Goal: Information Seeking & Learning: Learn about a topic

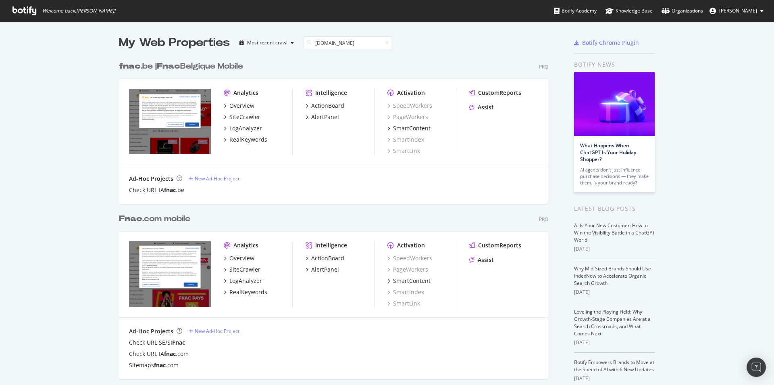
scroll to position [168, 429]
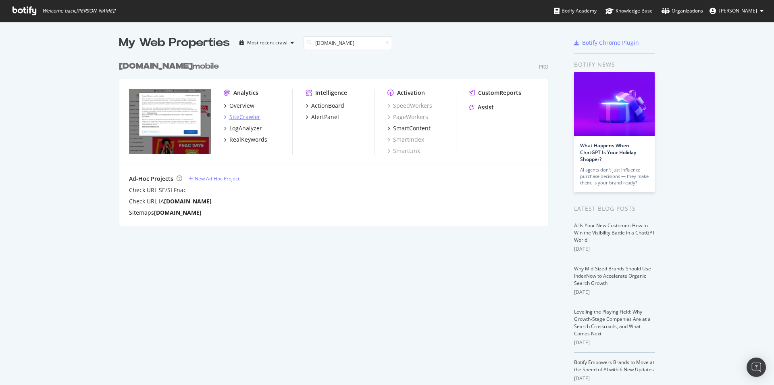
type input "[DOMAIN_NAME]"
click at [239, 114] on div "SiteCrawler" at bounding box center [244, 117] width 31 height 8
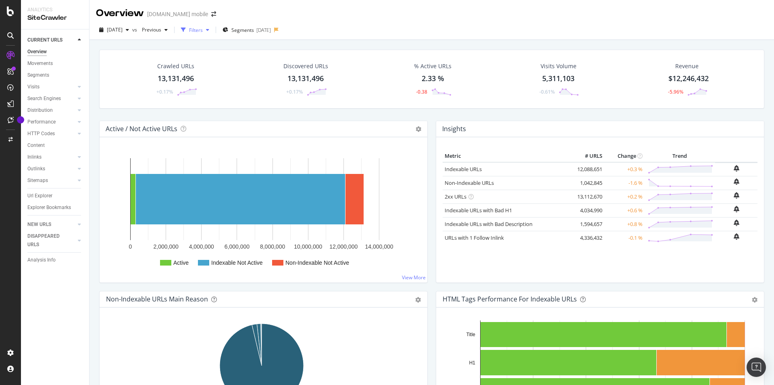
click at [212, 30] on div "button" at bounding box center [208, 29] width 10 height 5
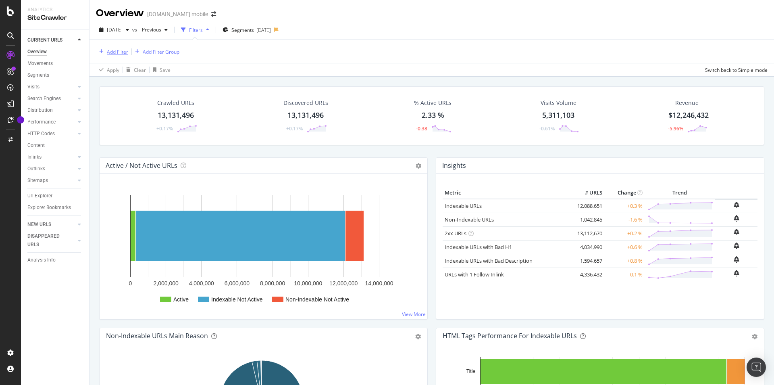
click at [120, 55] on div "Add Filter" at bounding box center [117, 51] width 21 height 7
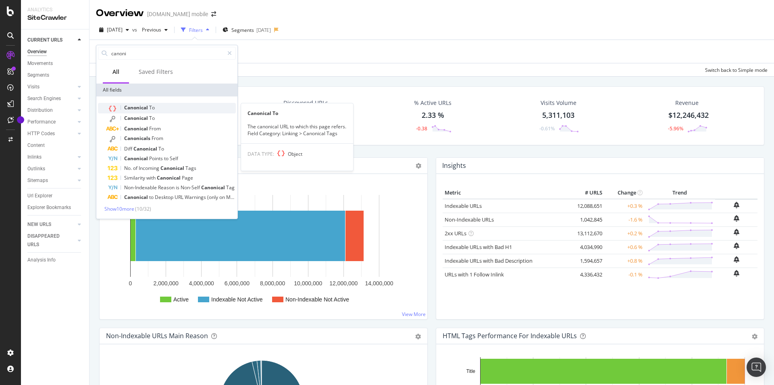
type input "canoni"
click at [147, 105] on span "Canonical" at bounding box center [136, 107] width 25 height 7
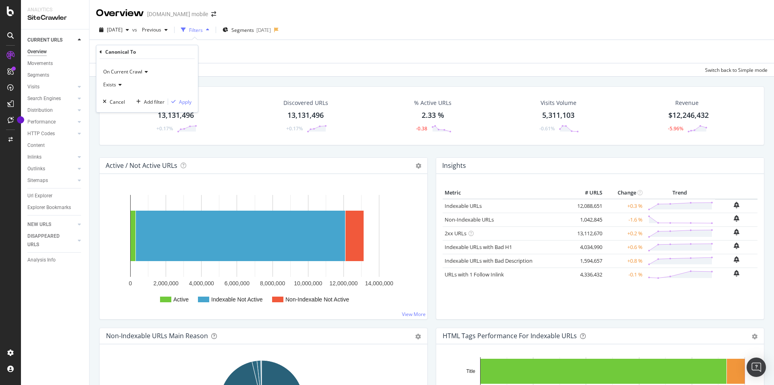
click at [112, 87] on span "Exists" at bounding box center [109, 84] width 13 height 7
click at [103, 51] on div "Canonical To" at bounding box center [147, 52] width 95 height 14
click at [101, 52] on icon at bounding box center [101, 52] width 2 height 5
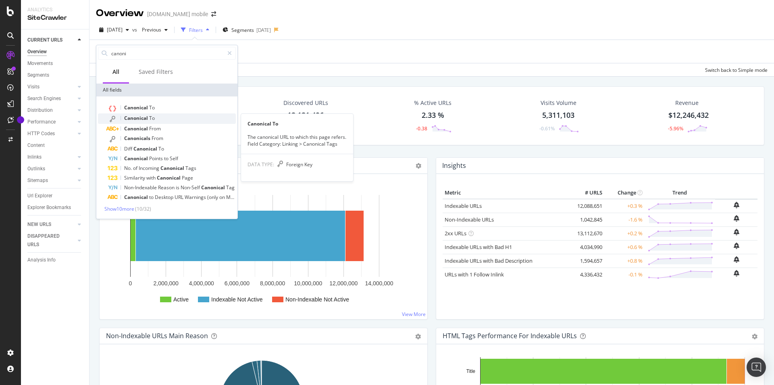
click at [155, 117] on div "Canonical To" at bounding box center [172, 118] width 128 height 10
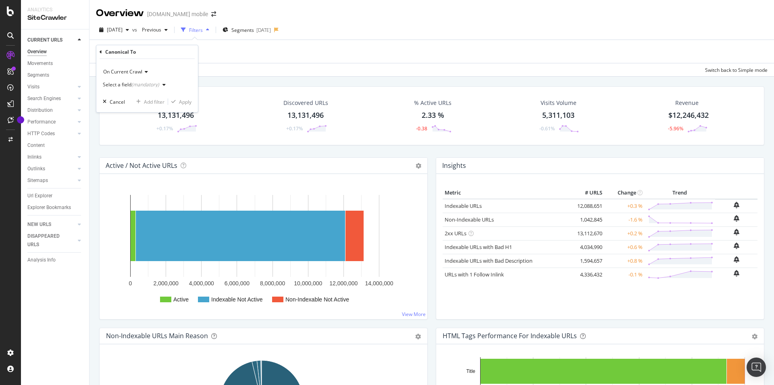
click at [131, 87] on div "Select a field (mandatory)" at bounding box center [131, 84] width 56 height 5
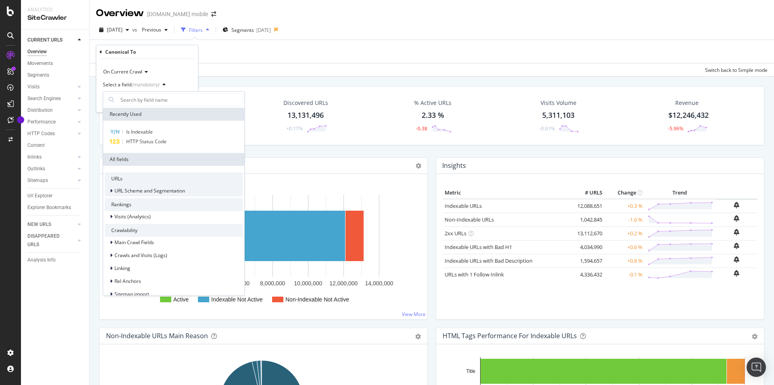
click at [134, 192] on span "URL Scheme and Segmentation" at bounding box center [150, 190] width 71 height 7
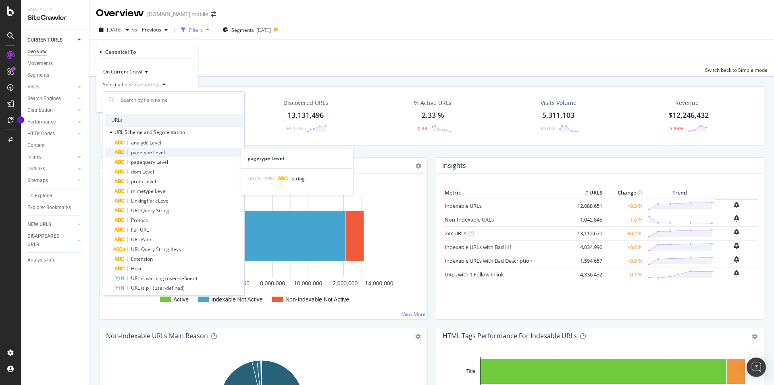
scroll to position [58, 0]
click at [161, 213] on span "URL Query String" at bounding box center [150, 210] width 38 height 7
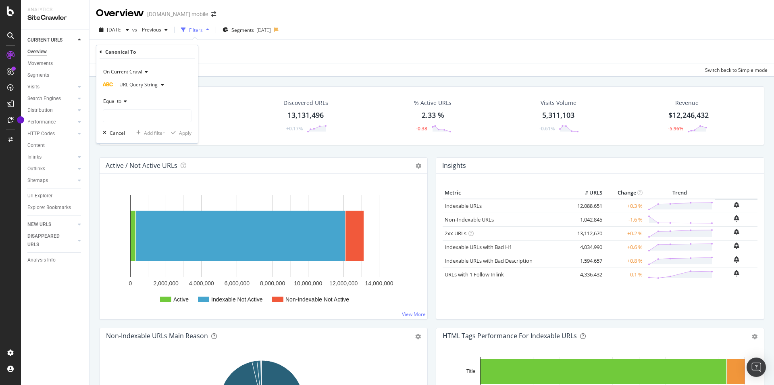
click at [123, 102] on icon at bounding box center [124, 101] width 6 height 5
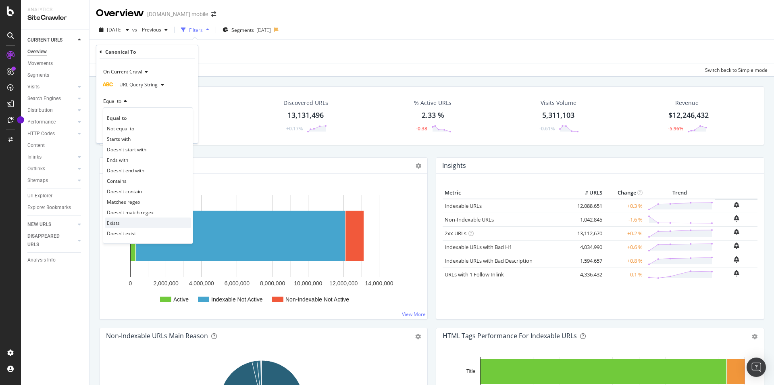
click at [115, 225] on span "Exists" at bounding box center [113, 222] width 13 height 7
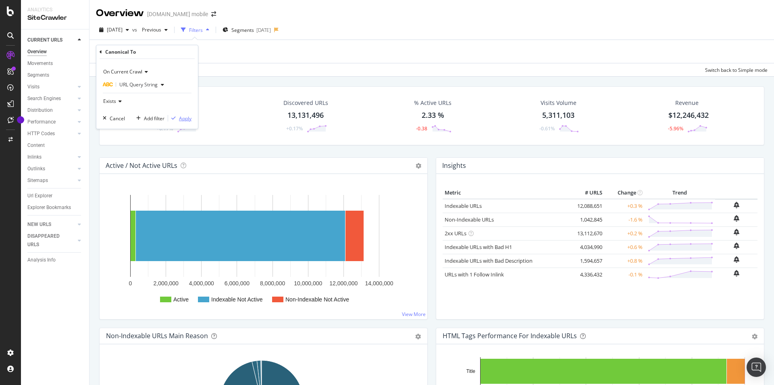
click at [177, 118] on div "button" at bounding box center [173, 118] width 11 height 5
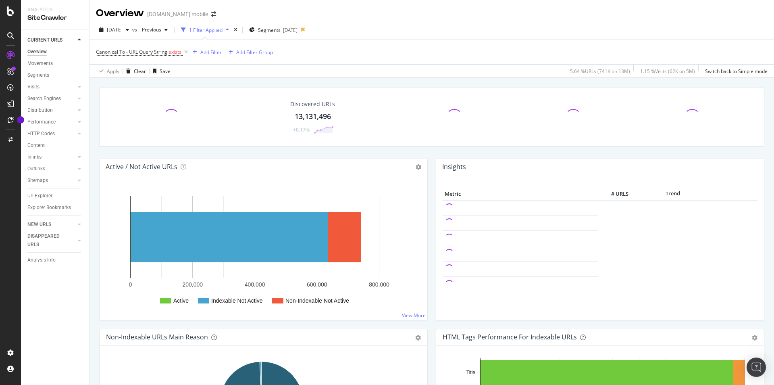
click at [97, 146] on div "Discovered URLs 13,131,496 +0.17%" at bounding box center [431, 122] width 673 height 71
click at [405, 24] on div "[DATE] vs Previous 1 Filter Applied Segments [DATE]" at bounding box center [432, 31] width 685 height 16
click at [40, 195] on div "Url Explorer" at bounding box center [39, 196] width 25 height 8
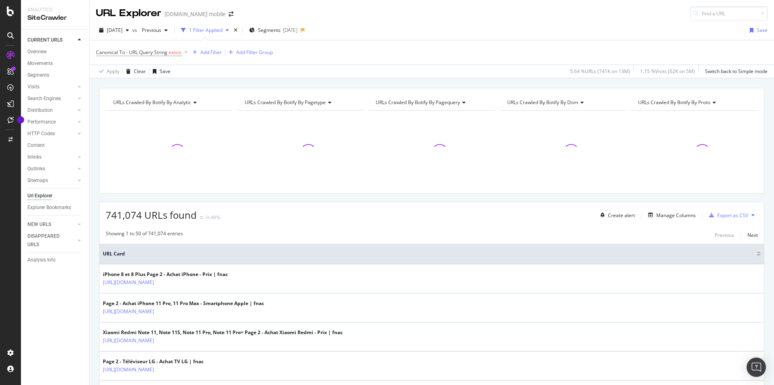
click at [392, 108] on div "URLs Crawled By Botify By pagequery" at bounding box center [431, 102] width 114 height 13
click at [412, 46] on div "Canonical To - URL Query String exists Add Filter Add Filter Group" at bounding box center [432, 52] width 672 height 24
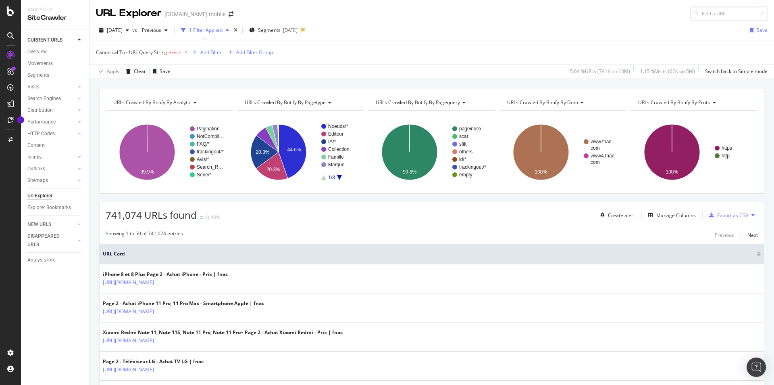
click at [408, 29] on div "[DATE] vs Previous 1 Filter Applied Segments [DATE] Save" at bounding box center [432, 32] width 685 height 16
click at [379, 24] on div "[DATE] vs Previous 1 Filter Applied Segments [DATE] Save" at bounding box center [432, 32] width 685 height 16
click at [373, 235] on div "Showing 1 to 50 of 741,074 entries Previous Next" at bounding box center [432, 235] width 664 height 10
click at [391, 43] on div "Canonical To - URL Query String exists Add Filter Add Filter Group" at bounding box center [432, 52] width 672 height 24
click at [206, 55] on div "Add Filter" at bounding box center [210, 52] width 21 height 7
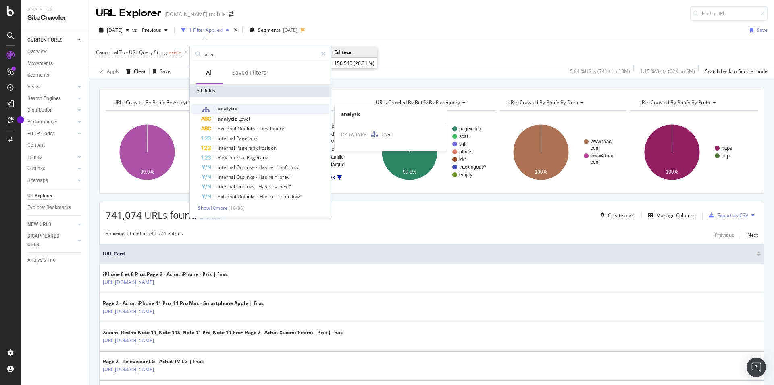
type input "anal"
click at [236, 109] on span "analytic" at bounding box center [227, 108] width 19 height 7
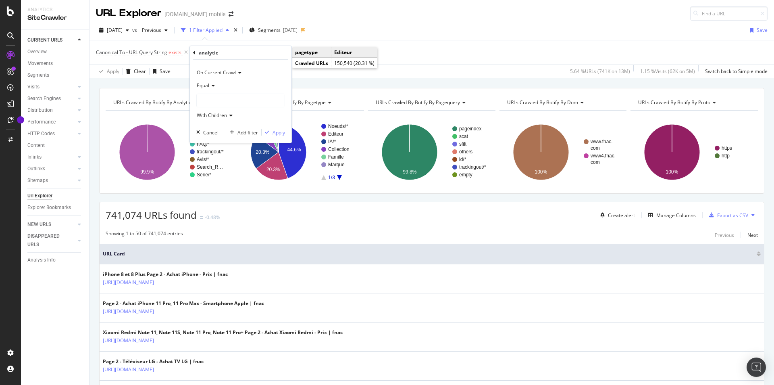
click at [225, 73] on span "On Current Crawl" at bounding box center [216, 72] width 39 height 7
click at [262, 74] on div "On Current Crawl" at bounding box center [240, 72] width 89 height 13
click at [208, 85] on span "Equal" at bounding box center [203, 85] width 12 height 7
click at [271, 85] on div "Equal" at bounding box center [240, 85] width 89 height 13
click at [227, 102] on div at bounding box center [241, 100] width 88 height 13
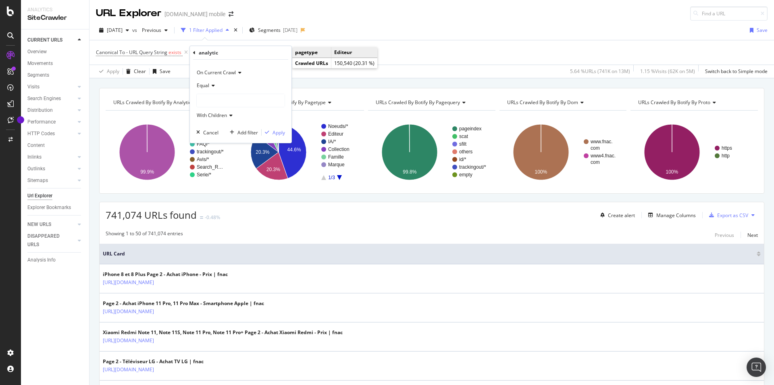
click at [213, 90] on div "Equal" at bounding box center [240, 85] width 89 height 13
click at [208, 114] on span "Not Equal" at bounding box center [211, 112] width 22 height 7
click at [234, 101] on div at bounding box center [241, 100] width 88 height 13
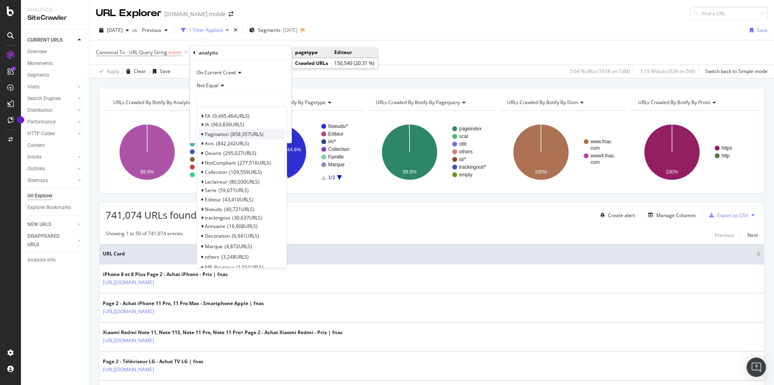
click at [256, 133] on span "858,357 URLS" at bounding box center [247, 134] width 33 height 7
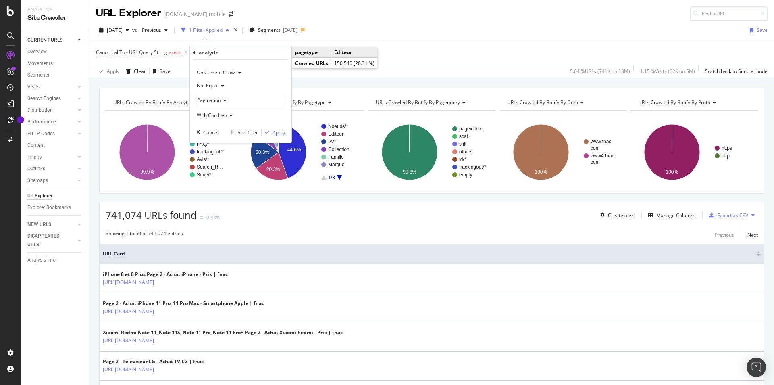
click at [279, 128] on div "On Current Crawl Not Equal Pagination With Children Cancel Add filter Apply" at bounding box center [241, 101] width 102 height 83
click at [278, 132] on div "Apply" at bounding box center [279, 132] width 12 height 7
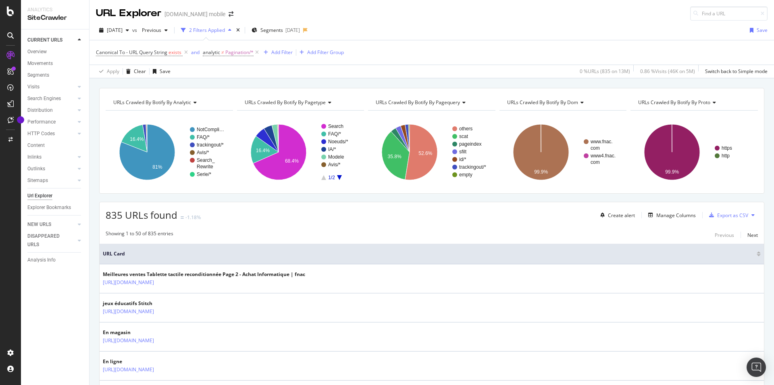
scroll to position [25, 0]
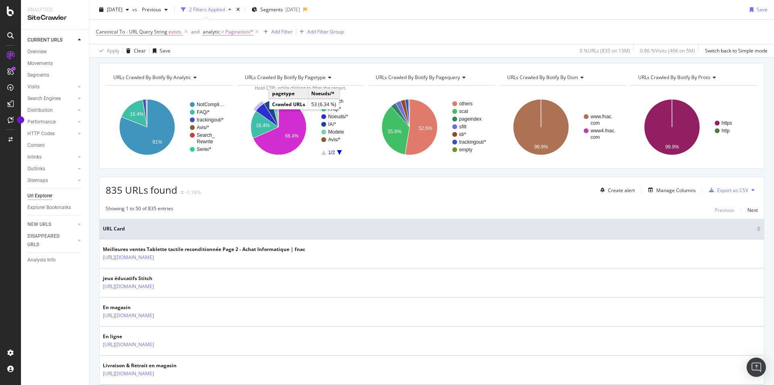
click at [261, 112] on icon "A chart." at bounding box center [267, 115] width 23 height 24
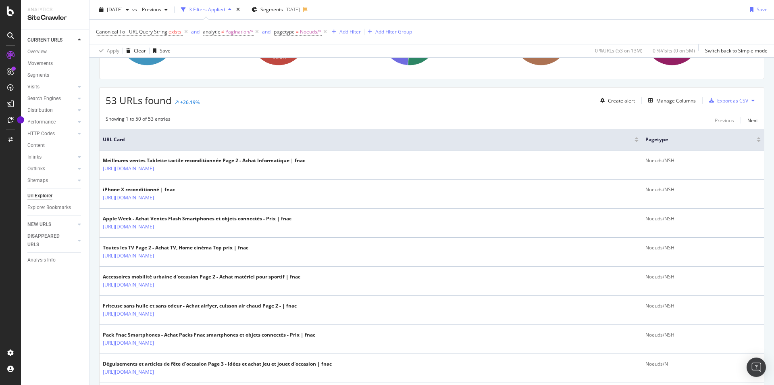
scroll to position [141, 0]
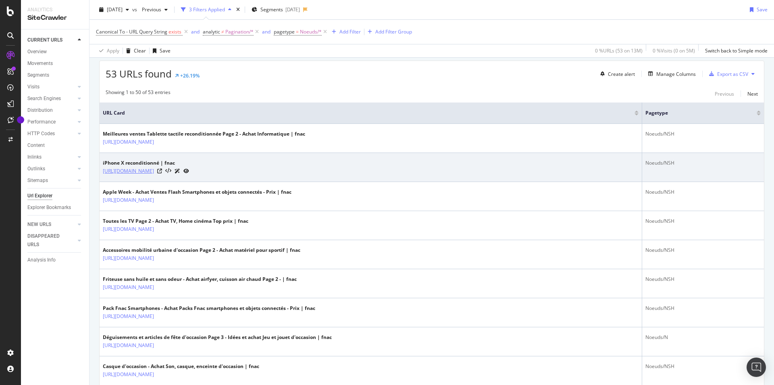
click at [154, 170] on link "[URL][DOMAIN_NAME]" at bounding box center [128, 171] width 51 height 8
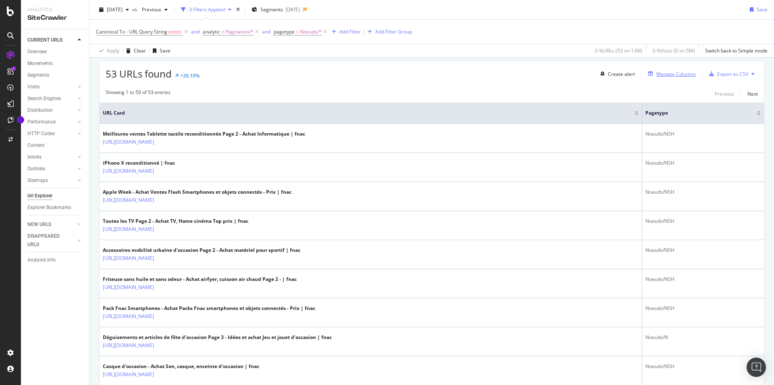
click at [656, 77] on div "Manage Columns" at bounding box center [676, 74] width 40 height 7
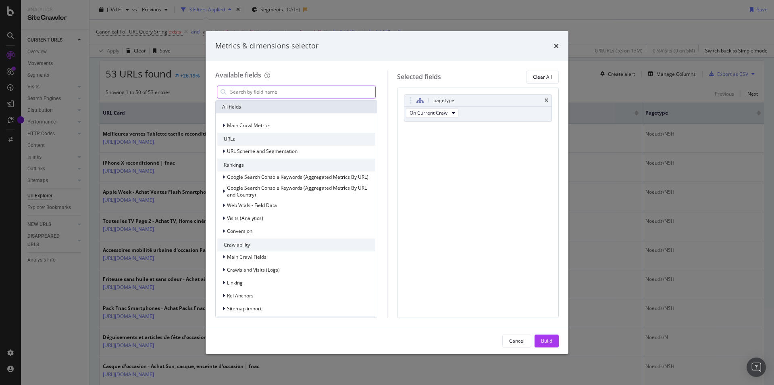
scroll to position [86, 0]
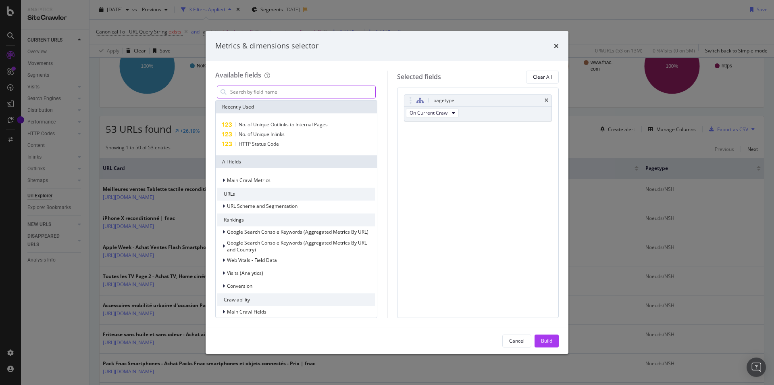
click at [314, 90] on input "modal" at bounding box center [302, 92] width 146 height 12
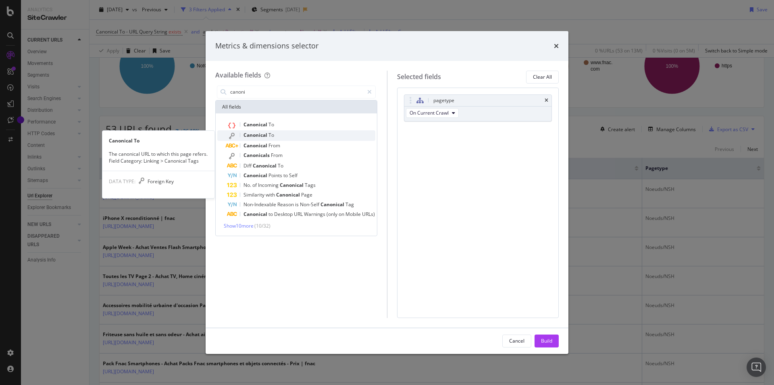
type input "canoni"
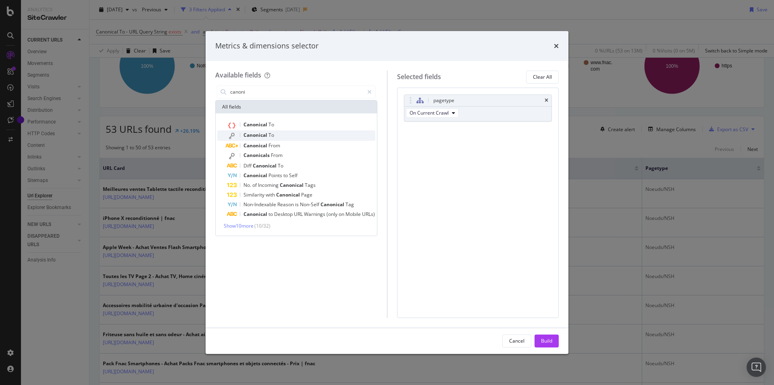
click at [256, 135] on span "Canonical" at bounding box center [256, 134] width 25 height 7
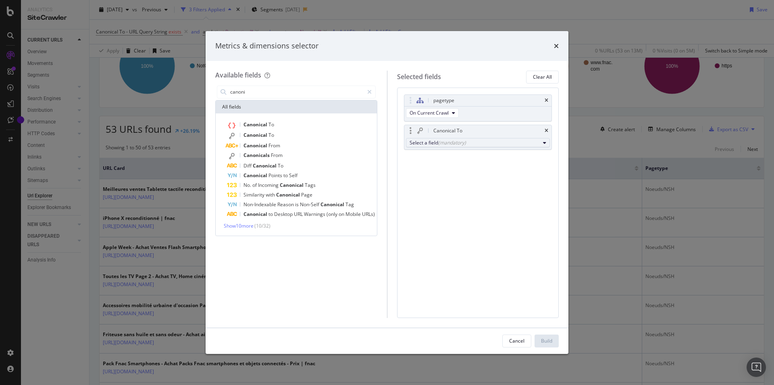
click at [427, 141] on div "Select a field (mandatory)" at bounding box center [475, 142] width 131 height 7
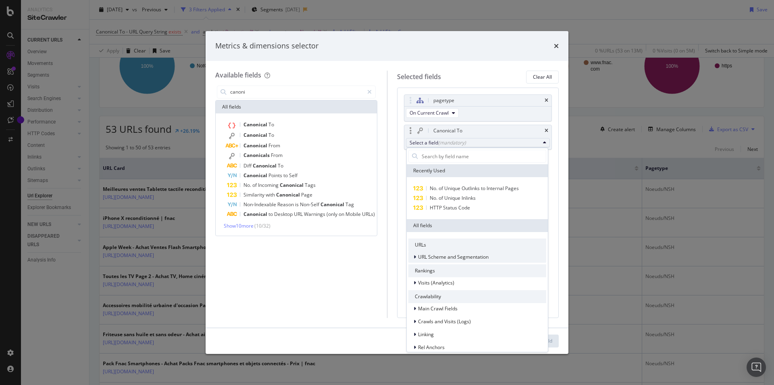
click at [448, 254] on span "URL Scheme and Segmentation" at bounding box center [453, 256] width 71 height 7
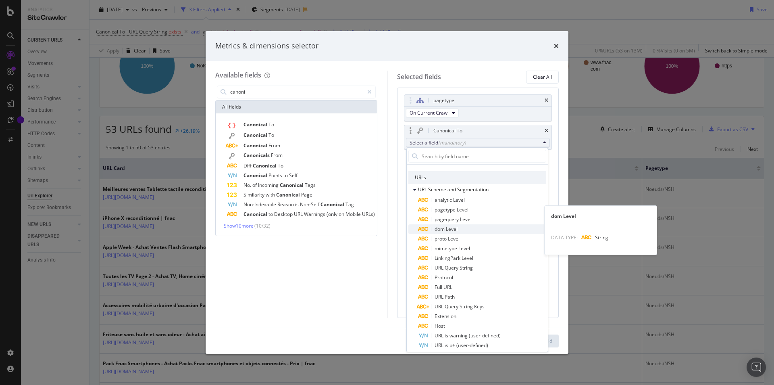
scroll to position [125, 0]
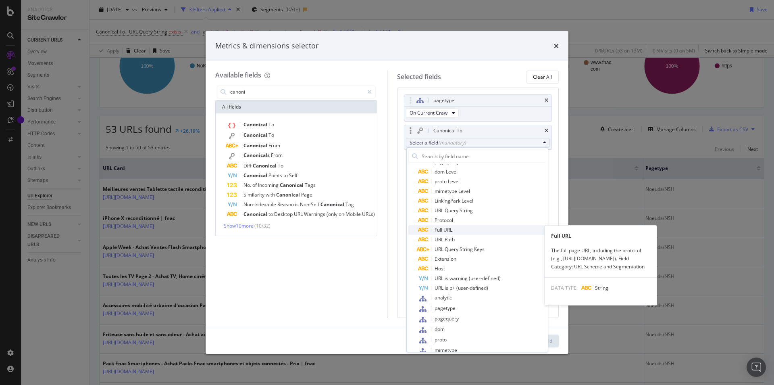
click at [466, 234] on span "Full URL" at bounding box center [482, 230] width 128 height 10
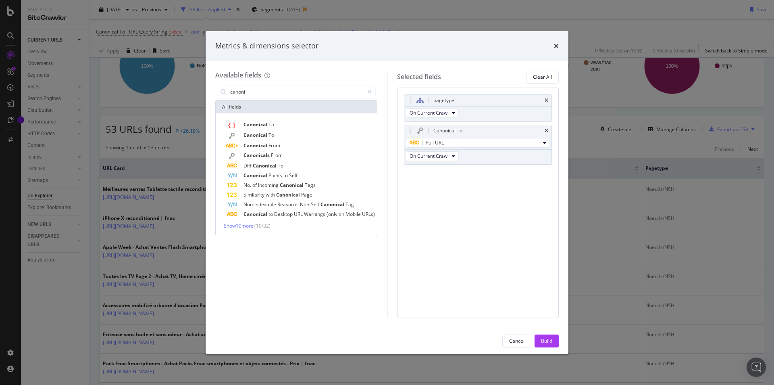
drag, startPoint x: 543, startPoint y: 344, endPoint x: 393, endPoint y: 13, distance: 363.4
click at [543, 343] on div "Build" at bounding box center [546, 340] width 11 height 7
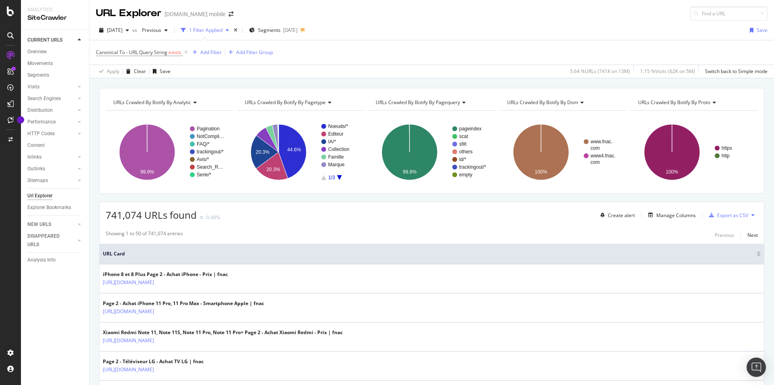
click at [513, 30] on div "[DATE] vs Previous 1 Filter Applied Segments [DATE] Save" at bounding box center [432, 32] width 685 height 16
click at [402, 19] on div "URL Explorer Fnac.com mobile" at bounding box center [432, 10] width 685 height 21
click at [438, 31] on div "[DATE] vs Previous 1 Filter Applied Segments [DATE] Save" at bounding box center [432, 32] width 685 height 16
